Goal: Task Accomplishment & Management: Manage account settings

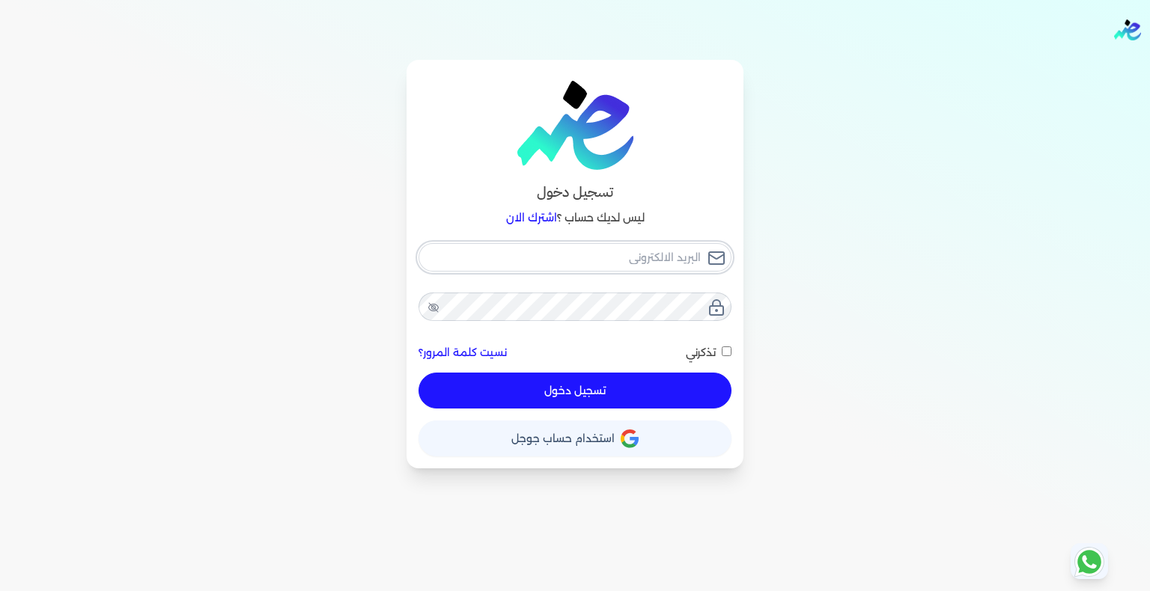
type input "[EMAIL_ADDRESS][DOMAIN_NAME]"
click at [667, 393] on button "تسجيل دخول" at bounding box center [574, 391] width 313 height 36
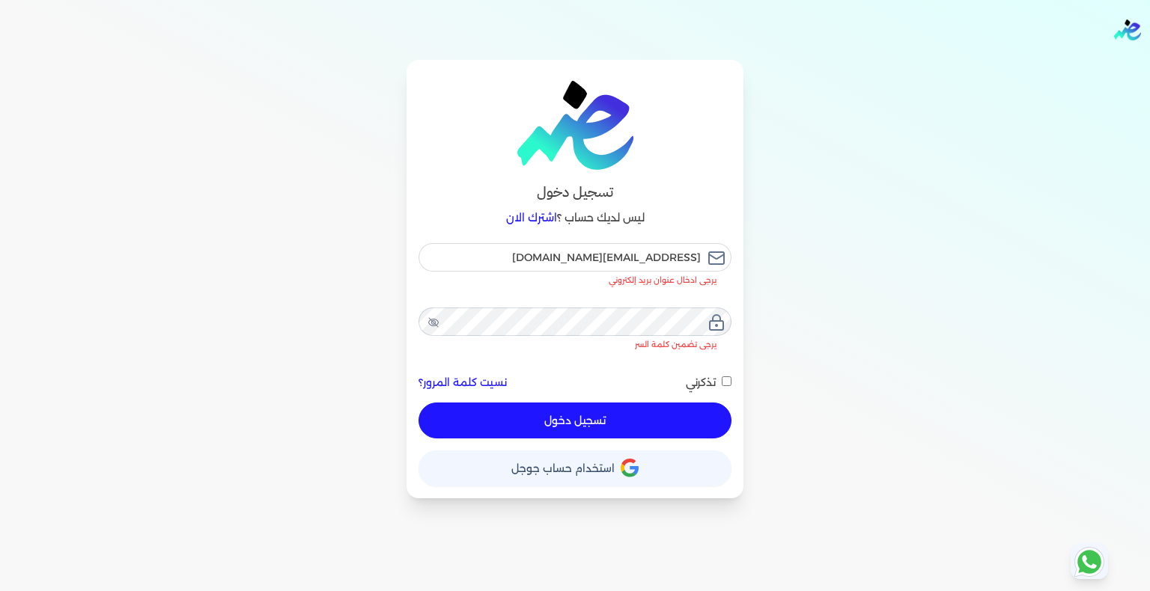
checkbox input "false"
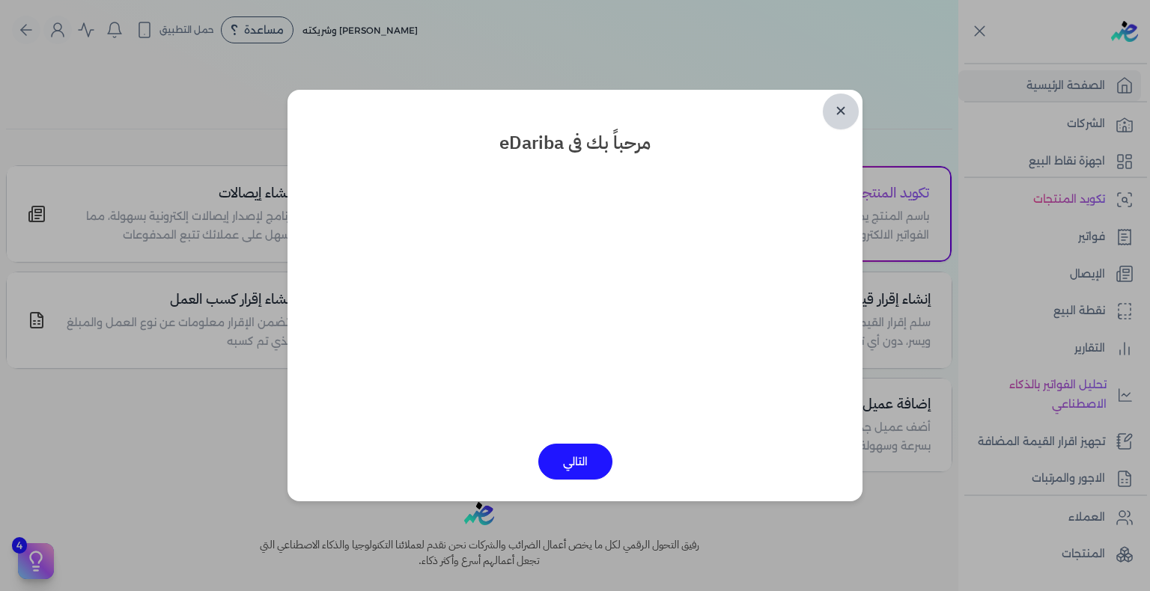
click at [847, 110] on link "✕" at bounding box center [841, 112] width 36 height 36
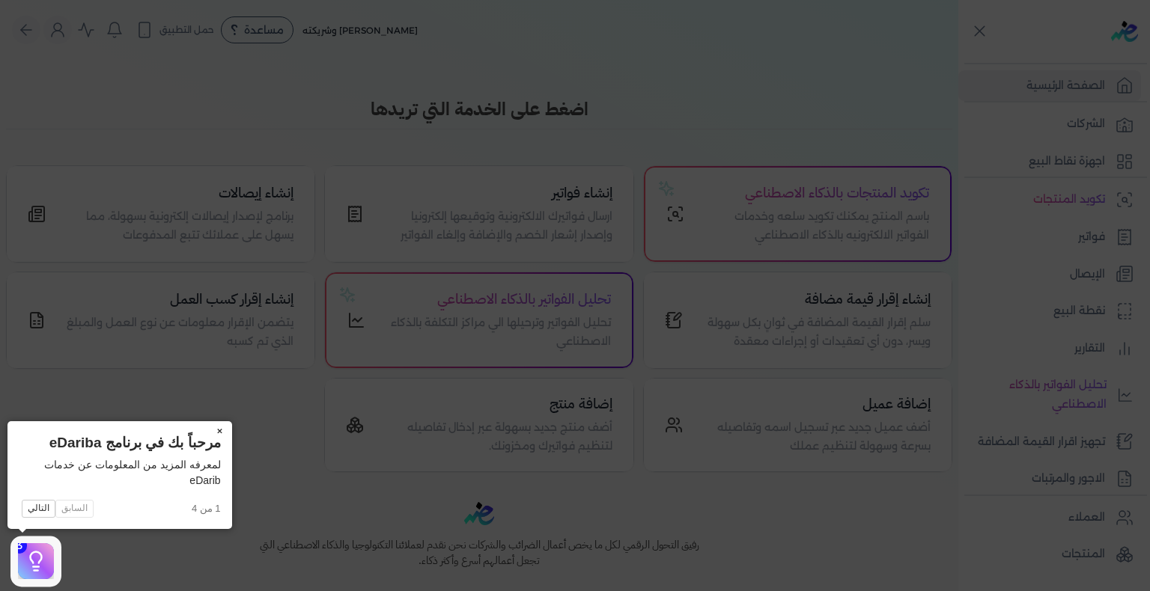
click at [222, 433] on button "×" at bounding box center [220, 431] width 24 height 21
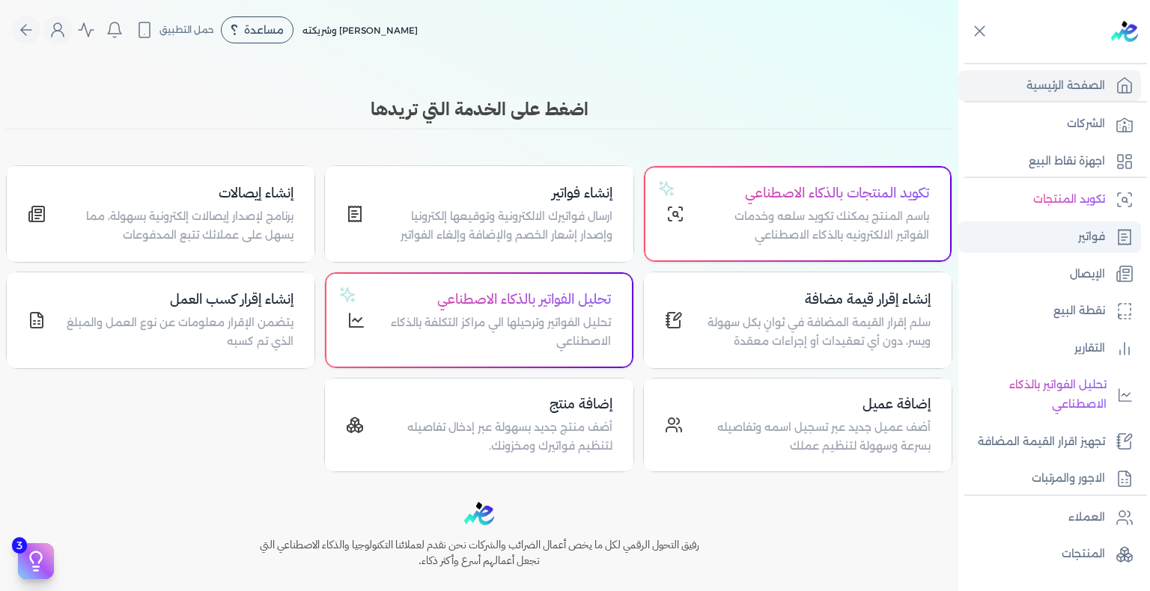
click at [1085, 240] on p "فواتير" at bounding box center [1091, 237] width 27 height 19
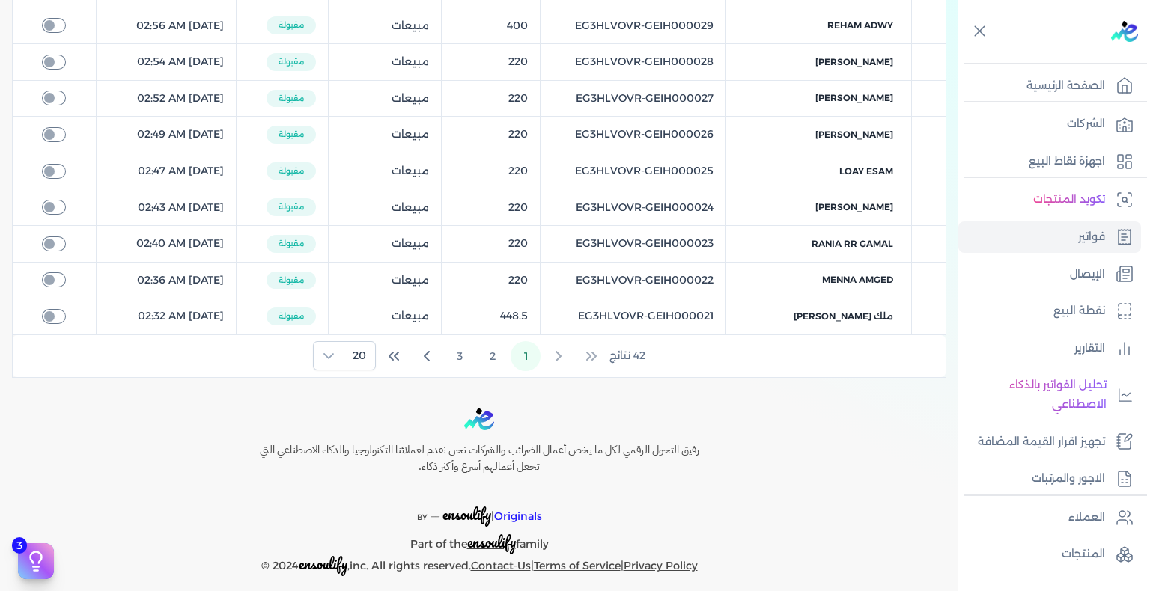
scroll to position [668, 0]
